Goal: Find specific page/section: Find specific page/section

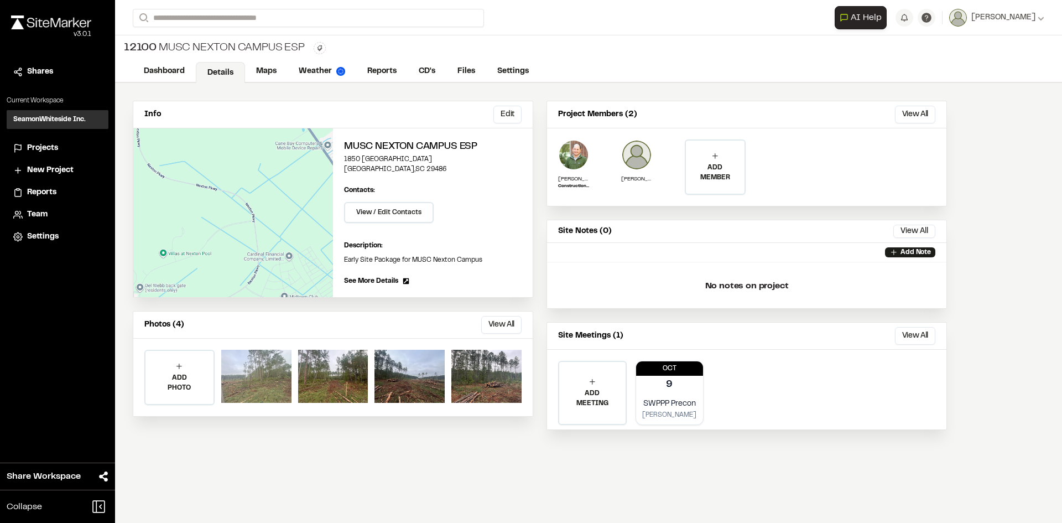
click at [271, 383] on div at bounding box center [256, 376] width 70 height 53
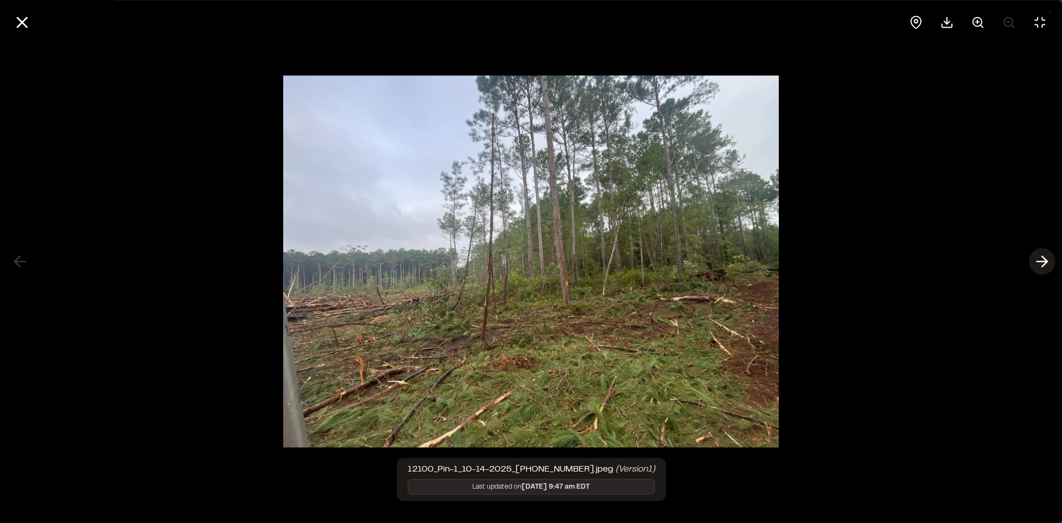
click at [1041, 262] on line at bounding box center [1042, 262] width 11 height 0
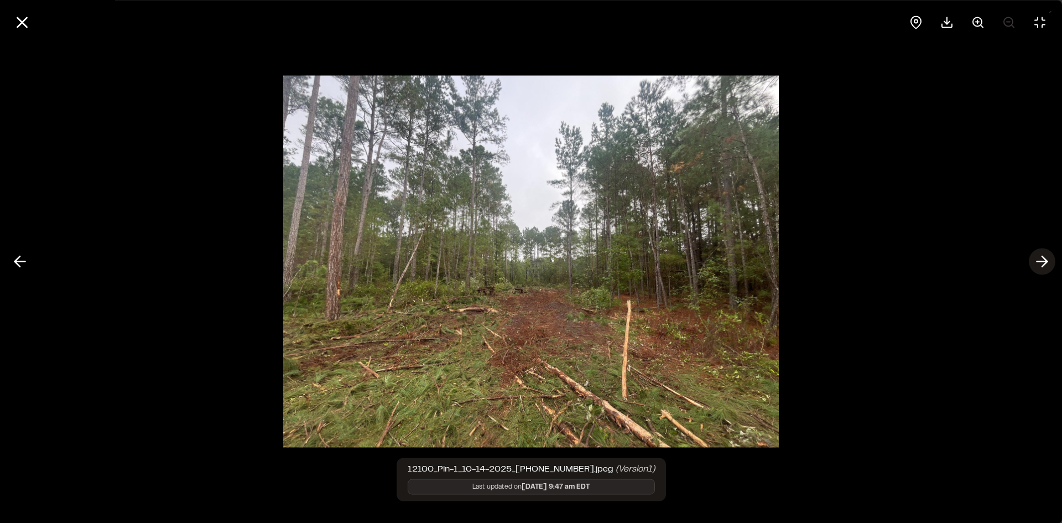
click at [1041, 262] on line at bounding box center [1042, 262] width 11 height 0
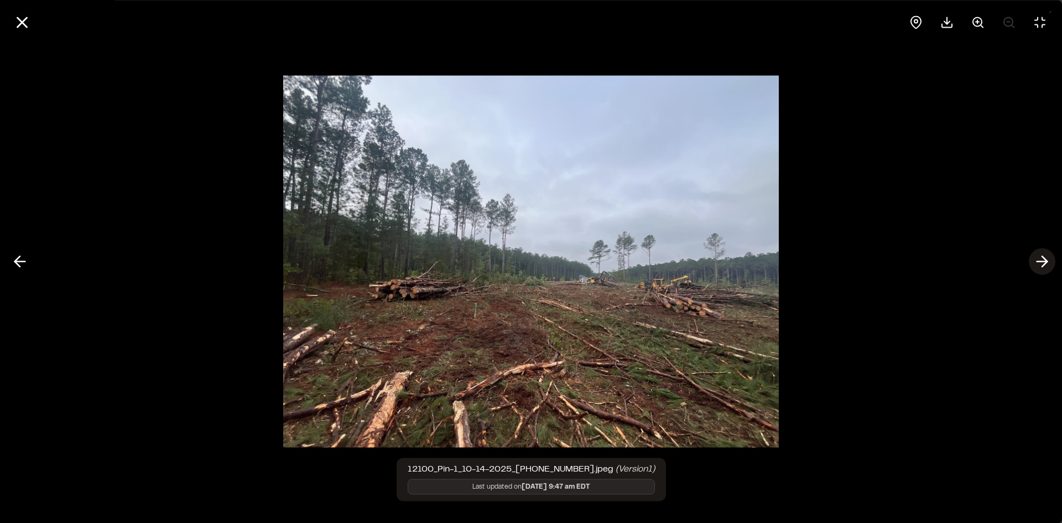
click at [1041, 262] on line at bounding box center [1042, 262] width 11 height 0
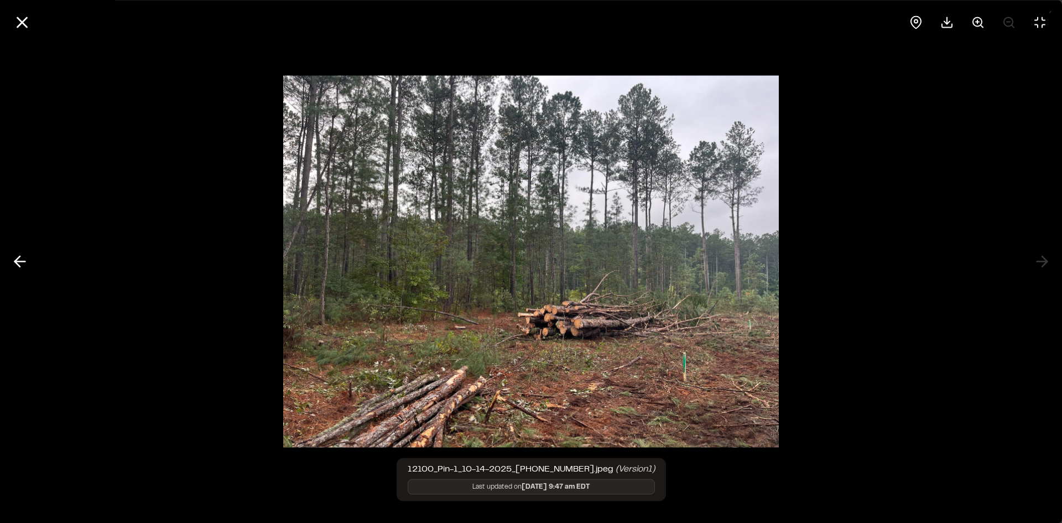
click at [1041, 261] on div at bounding box center [531, 261] width 1062 height 523
